Goal: Obtain resource: Download file/media

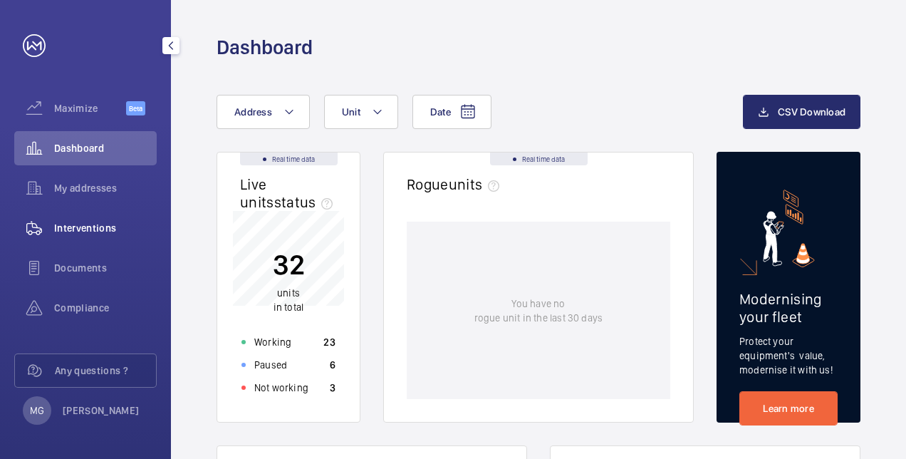
click at [63, 229] on span "Interventions" at bounding box center [105, 228] width 103 height 14
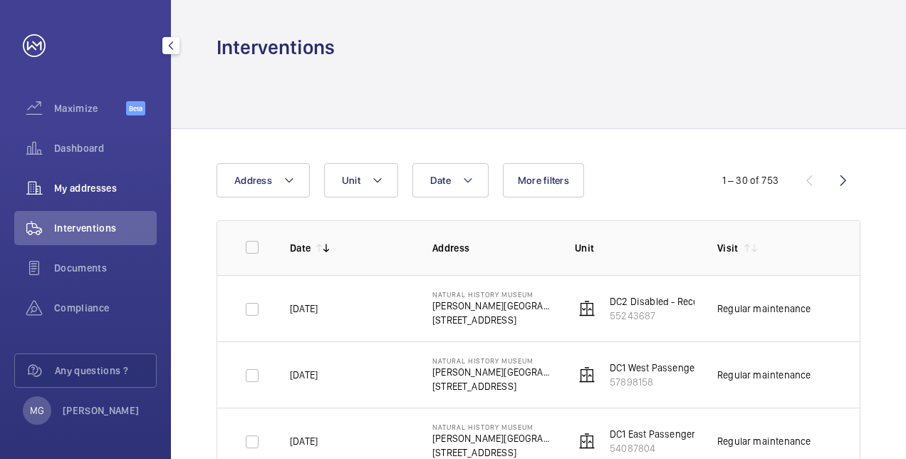
click at [73, 190] on span "My addresses" at bounding box center [105, 188] width 103 height 14
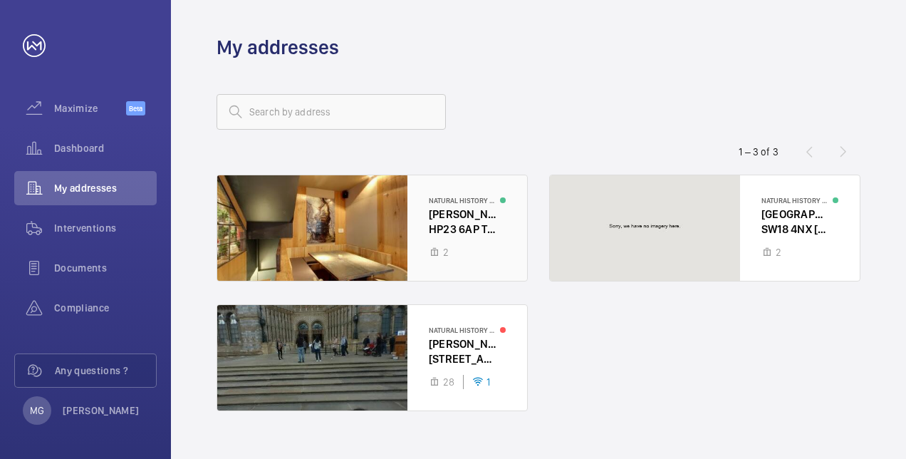
click at [471, 223] on div at bounding box center [372, 227] width 310 height 105
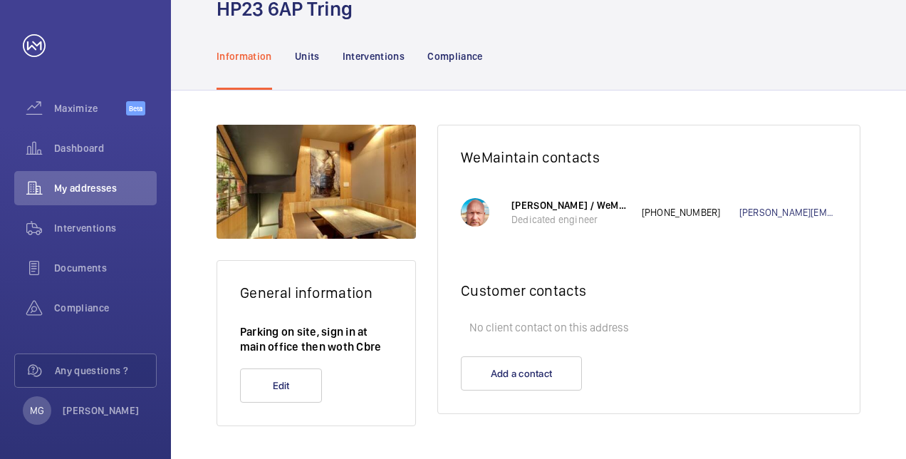
scroll to position [94, 0]
click at [76, 231] on span "Interventions" at bounding box center [105, 228] width 103 height 14
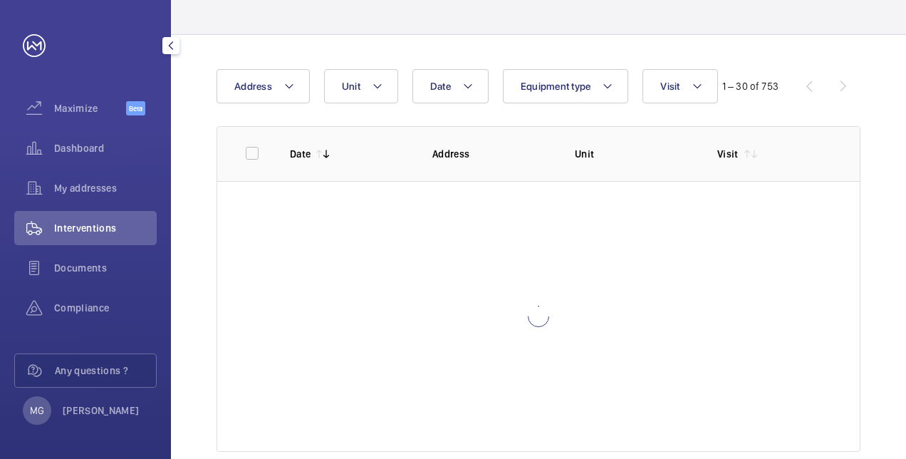
scroll to position [66, 0]
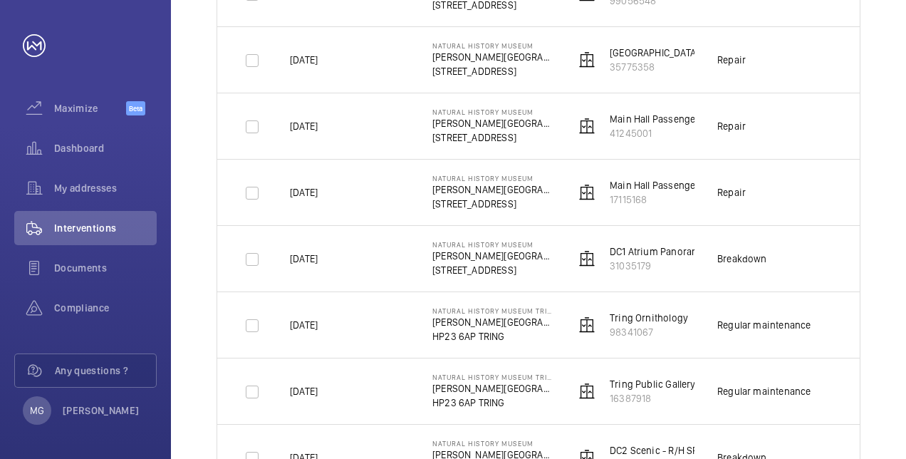
scroll to position [1831, 0]
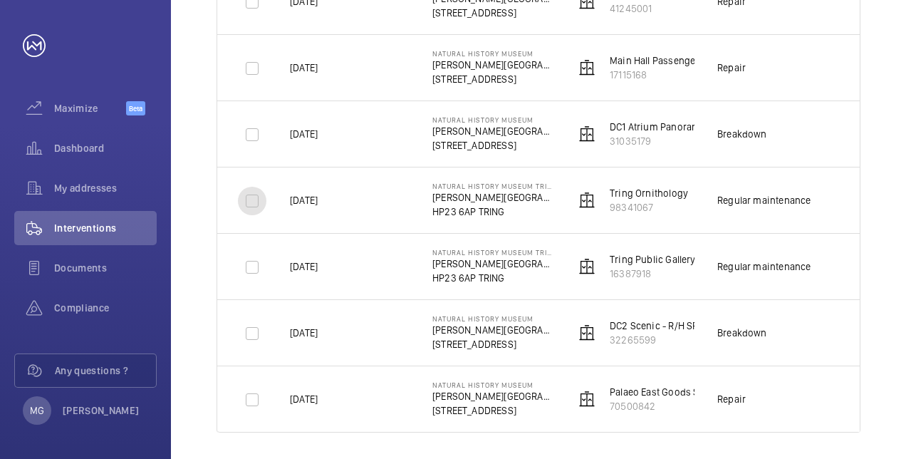
click at [247, 194] on input "checkbox" at bounding box center [252, 201] width 28 height 28
checkbox input "true"
click at [462, 192] on p "[PERSON_NAME][GEOGRAPHIC_DATA]" at bounding box center [492, 197] width 120 height 14
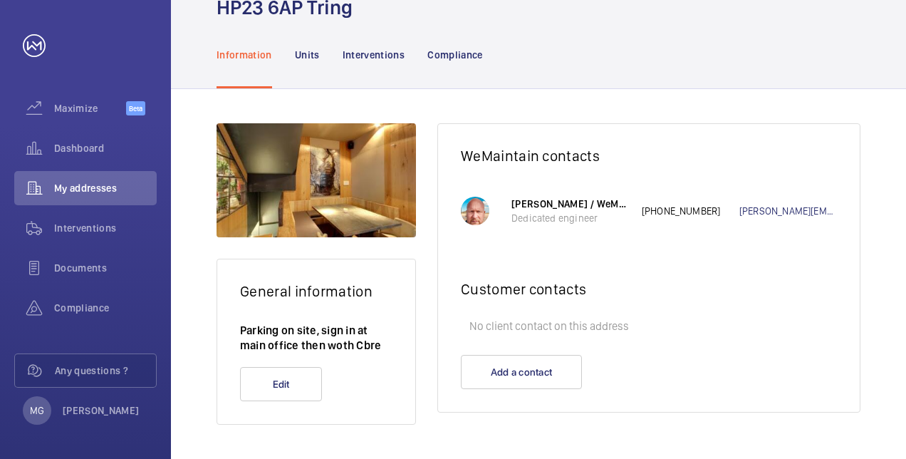
scroll to position [94, 0]
drag, startPoint x: 81, startPoint y: 225, endPoint x: 109, endPoint y: 234, distance: 29.3
click at [81, 225] on span "Interventions" at bounding box center [105, 228] width 103 height 14
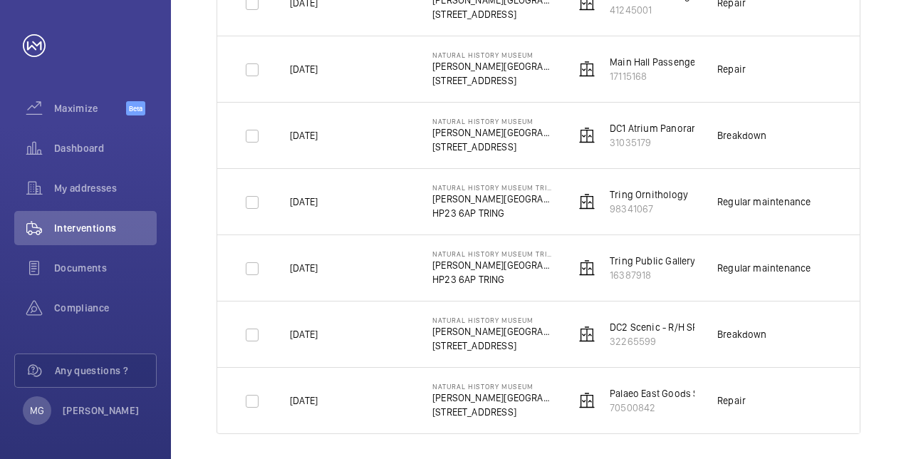
scroll to position [1831, 0]
click at [245, 197] on input "checkbox" at bounding box center [252, 201] width 28 height 28
checkbox input "true"
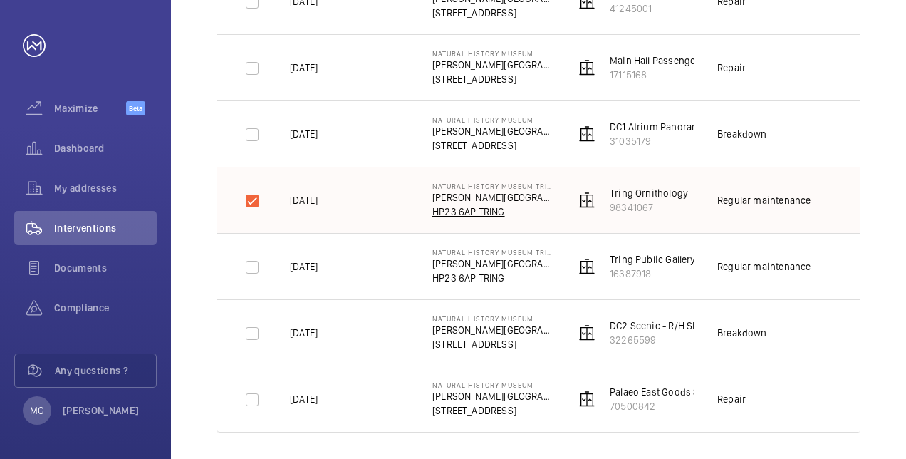
click at [455, 207] on p "HP23 6AP TRING" at bounding box center [492, 211] width 120 height 14
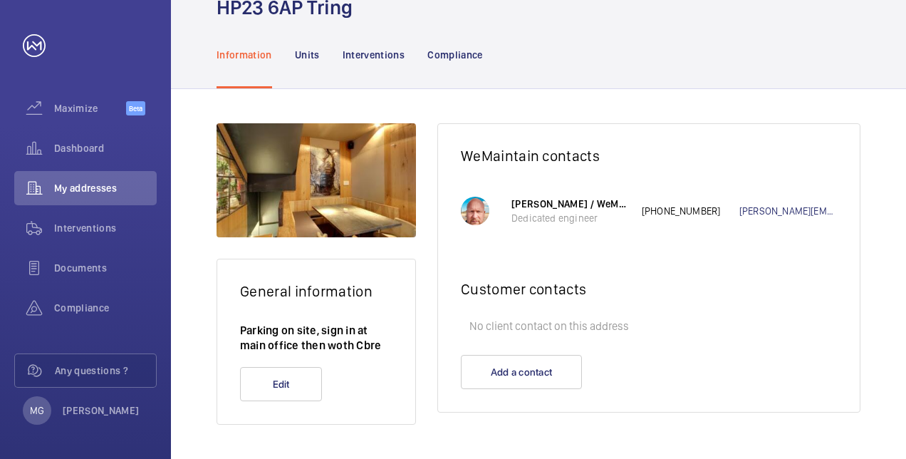
scroll to position [94, 0]
click at [381, 57] on p "Interventions" at bounding box center [374, 55] width 63 height 14
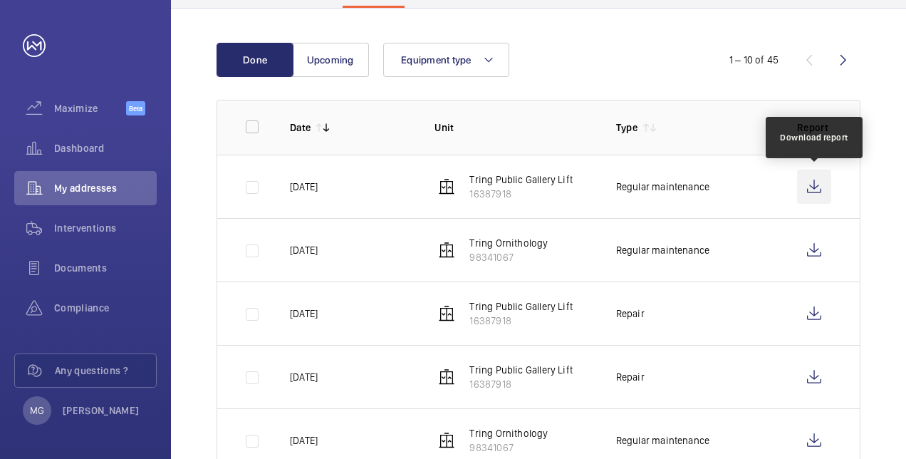
click at [811, 180] on wm-front-icon-button at bounding box center [814, 187] width 34 height 34
